Goal: Task Accomplishment & Management: Manage account settings

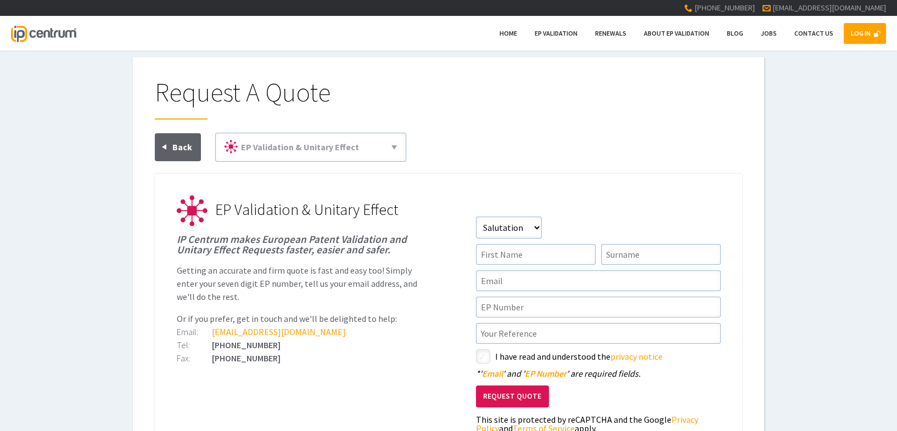
click at [858, 37] on link "LOG IN" at bounding box center [864, 33] width 42 height 21
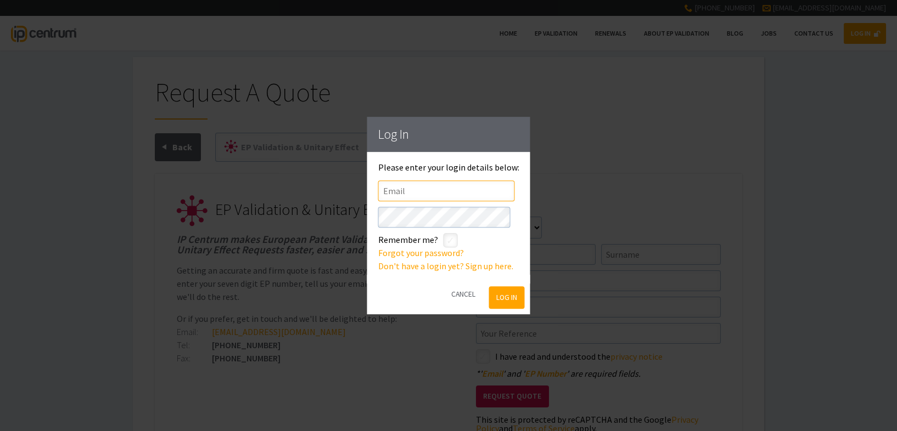
click at [424, 195] on input"] "text" at bounding box center [446, 191] width 137 height 21
type input"] "[EMAIL_ADDRESS][DOMAIN_NAME]"
click at [451, 240] on input"] "checkbox" at bounding box center [452, 241] width 13 height 13
checkbox input"] "true"
click at [502, 286] on button "Log In" at bounding box center [506, 297] width 36 height 23
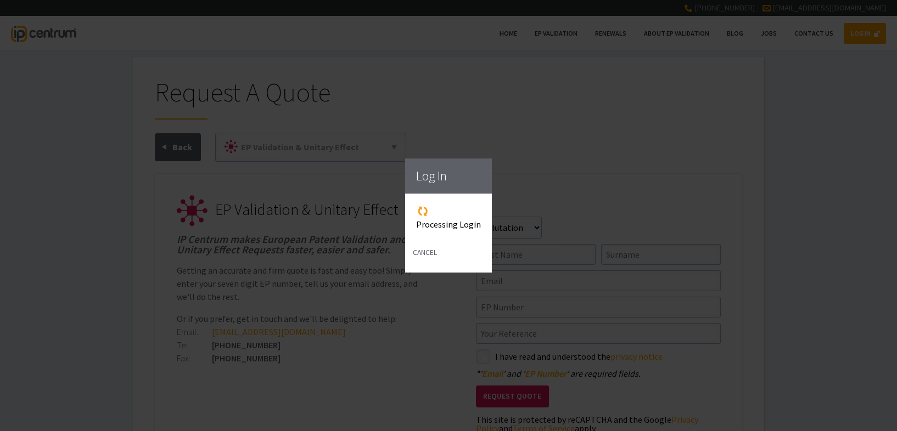
click at [502, 295] on div "Log In Please enter your login details below: Email [EMAIL_ADDRESS][DOMAIN_NAME…" at bounding box center [448, 215] width 897 height 431
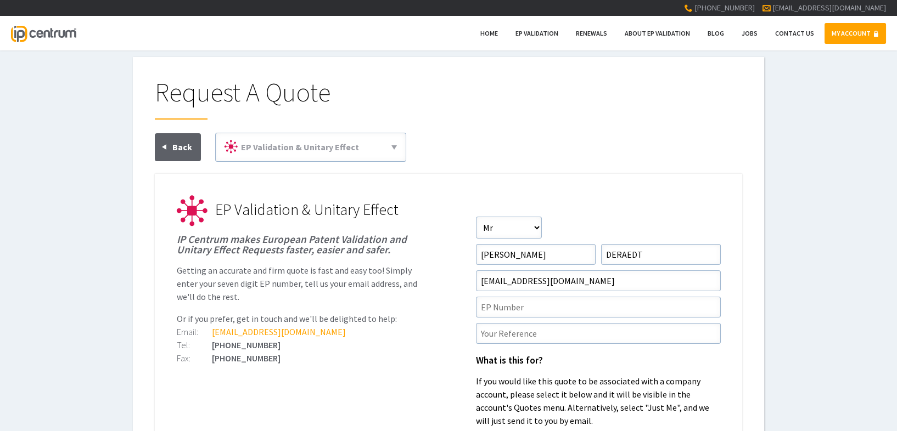
click at [861, 29] on link "MY ACCOUNT" at bounding box center [854, 33] width 61 height 21
